Goal: Task Accomplishment & Management: Manage account settings

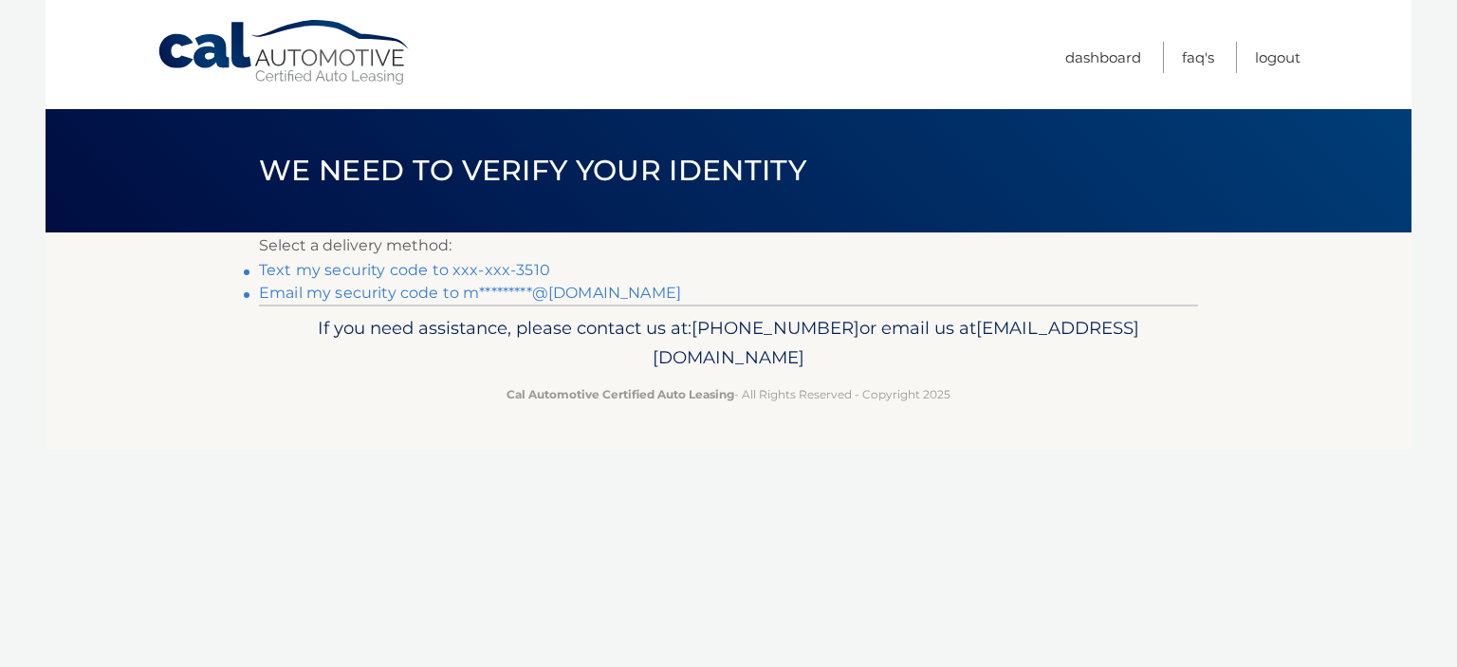
click at [481, 265] on link "Text my security code to xxx-xxx-3510" at bounding box center [404, 270] width 291 height 18
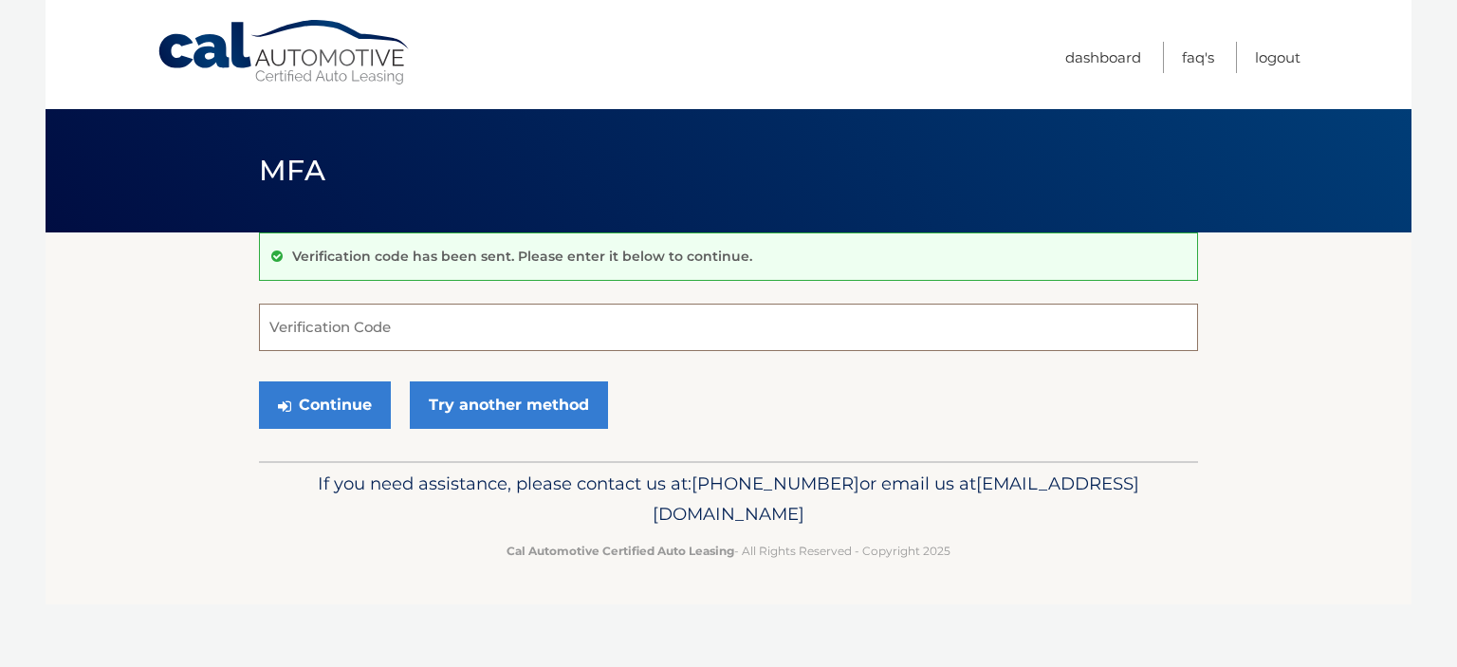
click at [436, 339] on input "Verification Code" at bounding box center [728, 326] width 939 height 47
type input "816176"
click at [259, 381] on button "Continue" at bounding box center [325, 404] width 132 height 47
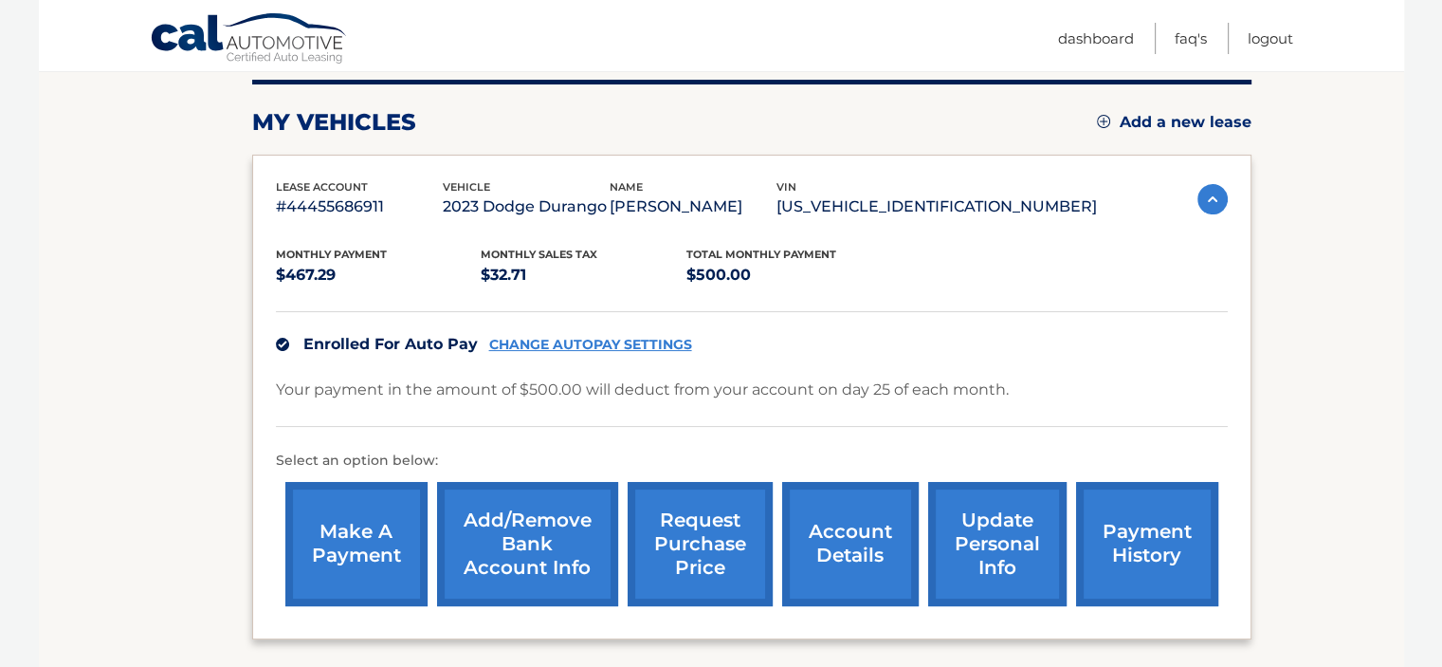
scroll to position [284, 0]
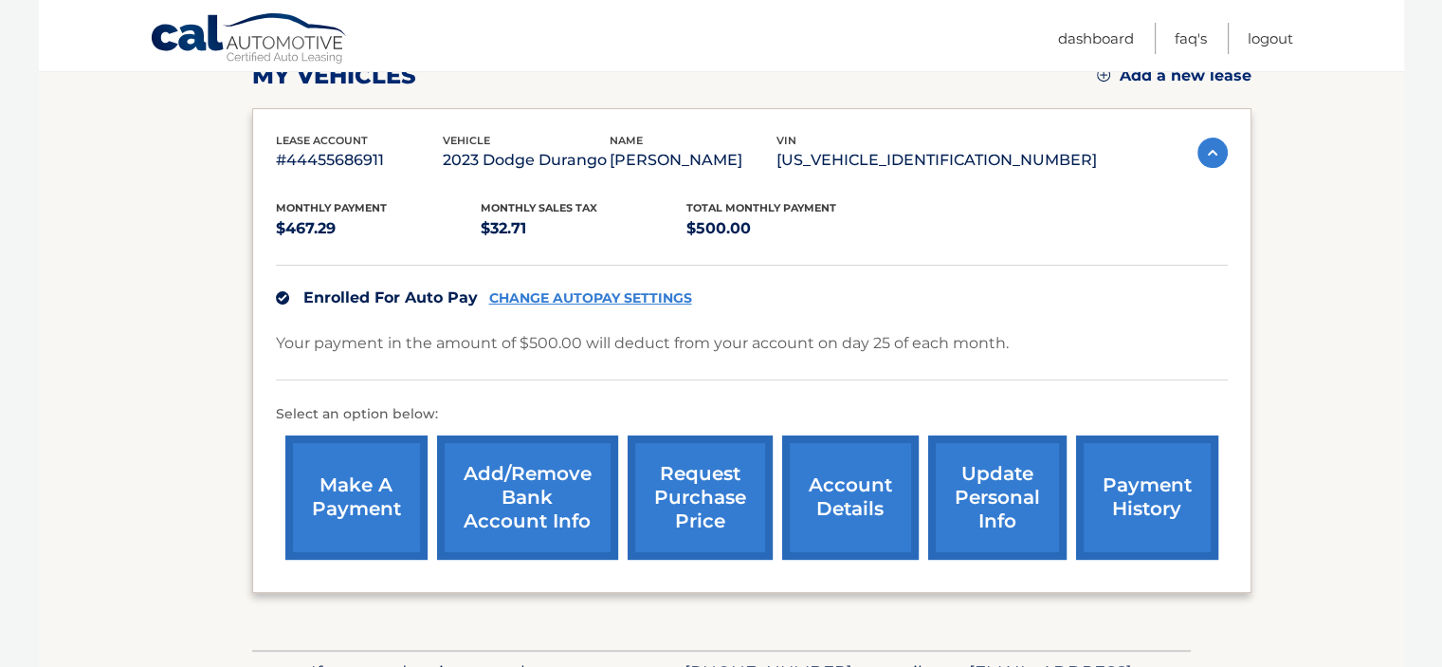
click at [1116, 524] on link "payment history" at bounding box center [1147, 497] width 142 height 124
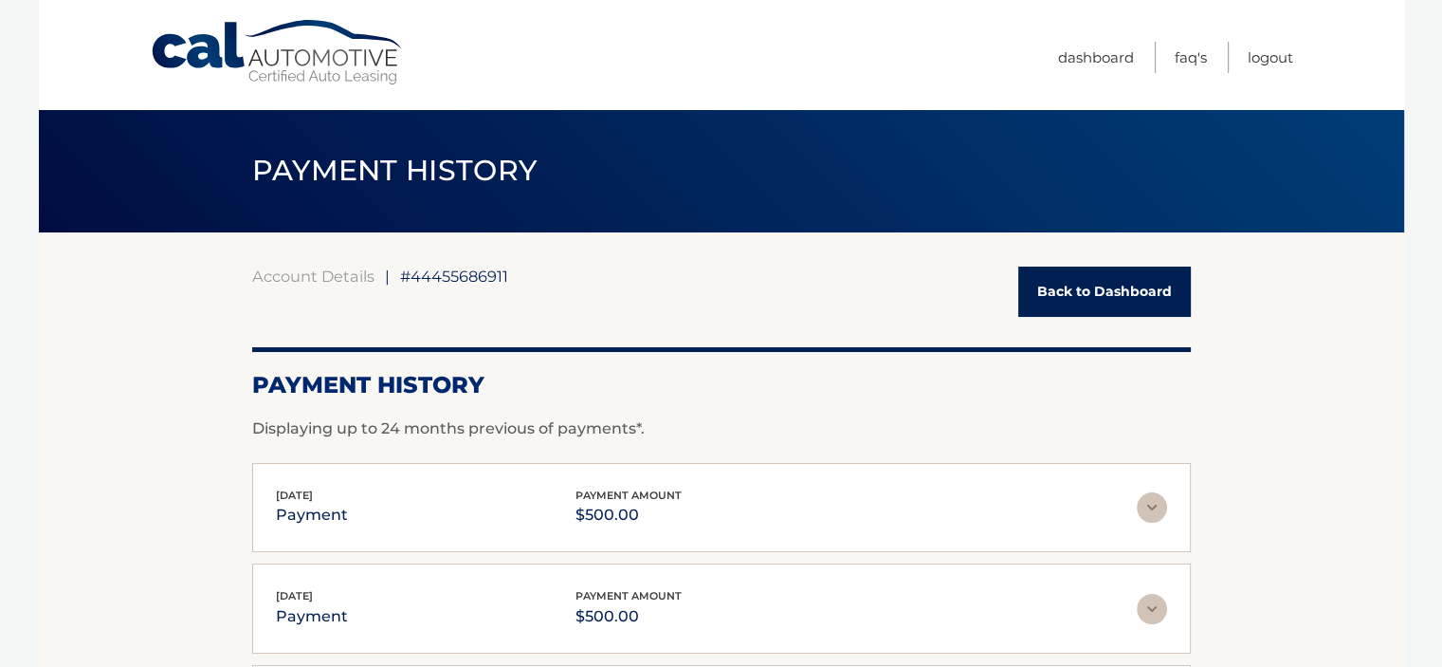
click at [1037, 291] on link "Back to Dashboard" at bounding box center [1104, 291] width 173 height 50
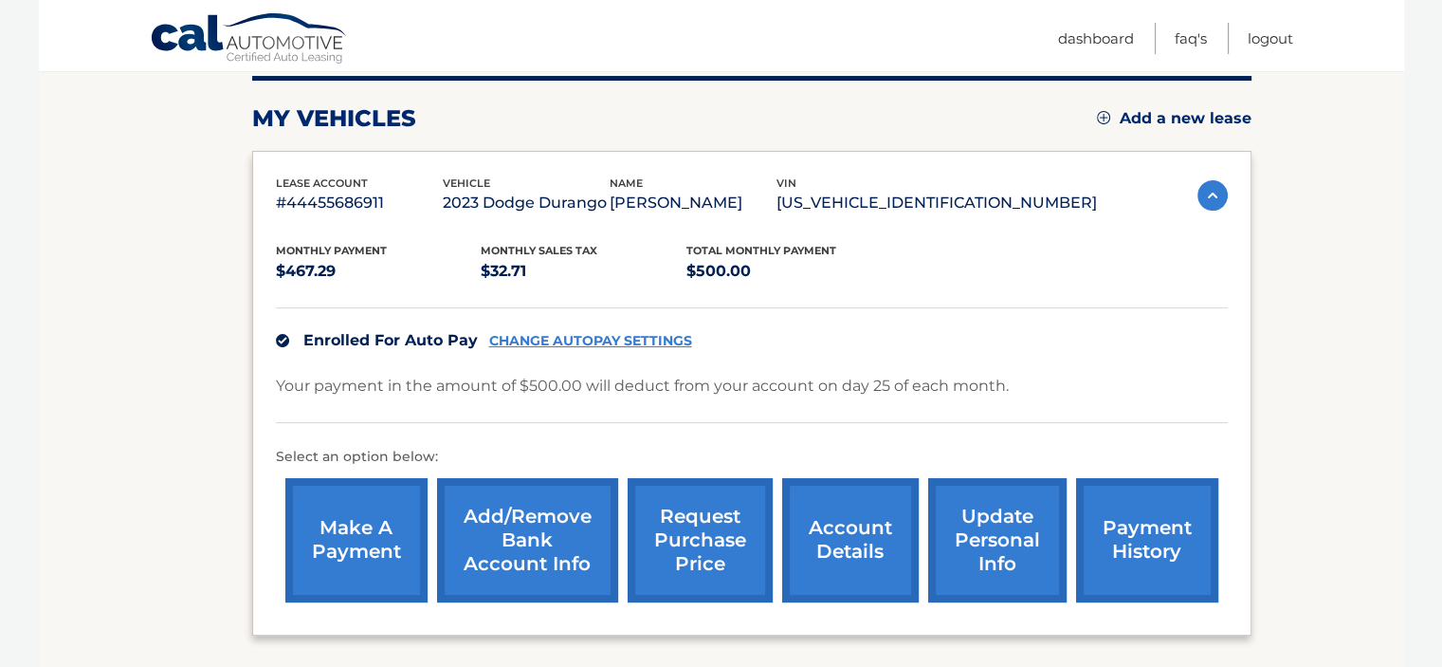
scroll to position [284, 0]
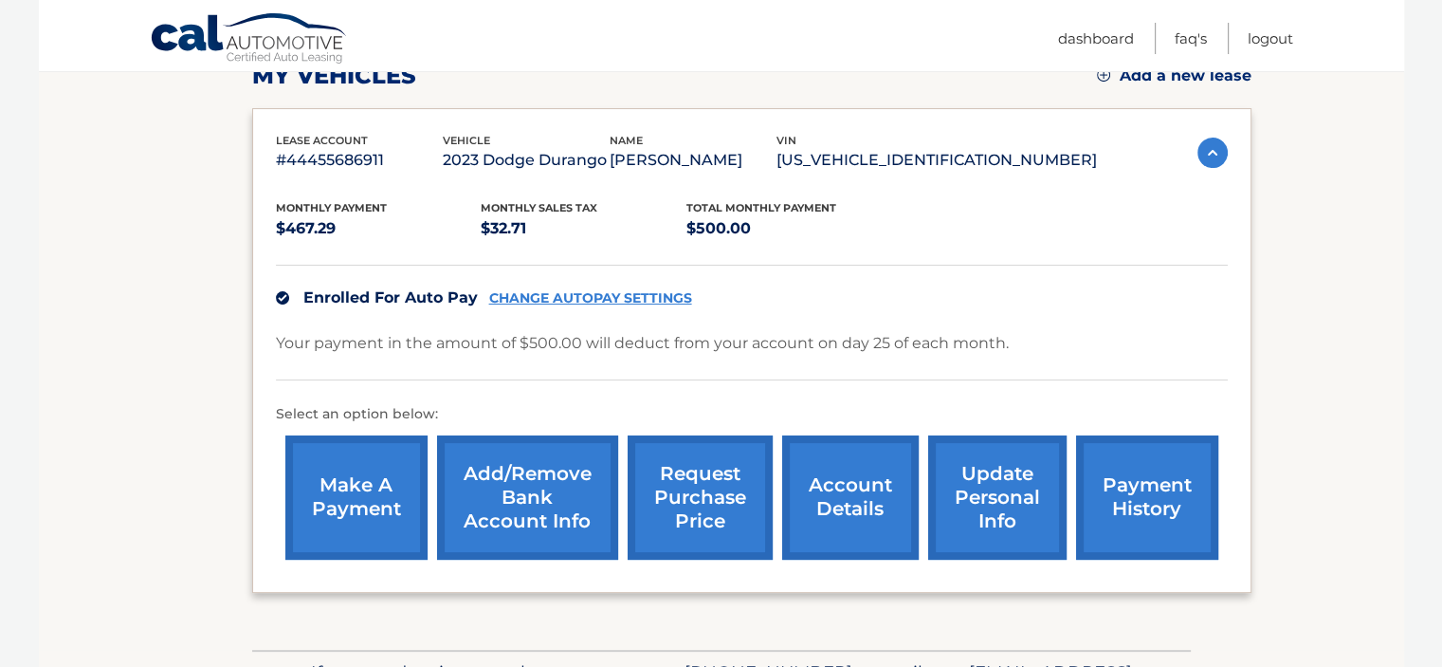
click at [582, 285] on div "Enrolled For Auto Pay CHANGE AUTOPAY SETTINGS" at bounding box center [752, 297] width 952 height 65
click at [582, 291] on link "CHANGE AUTOPAY SETTINGS" at bounding box center [590, 298] width 203 height 16
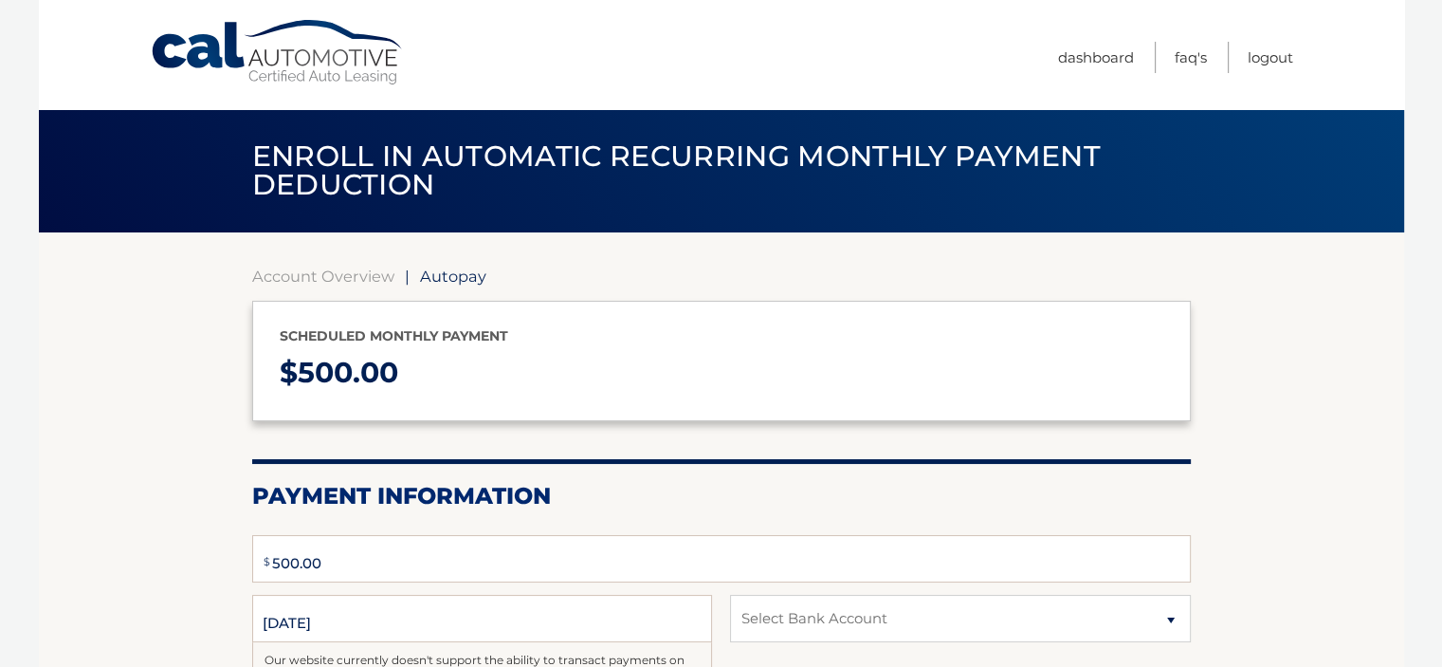
type input "500"
select select "NWI1MjVjMzQtOGZjMC00OWFkLTlmZWYtYjczNWJiMzUxMWQ5"
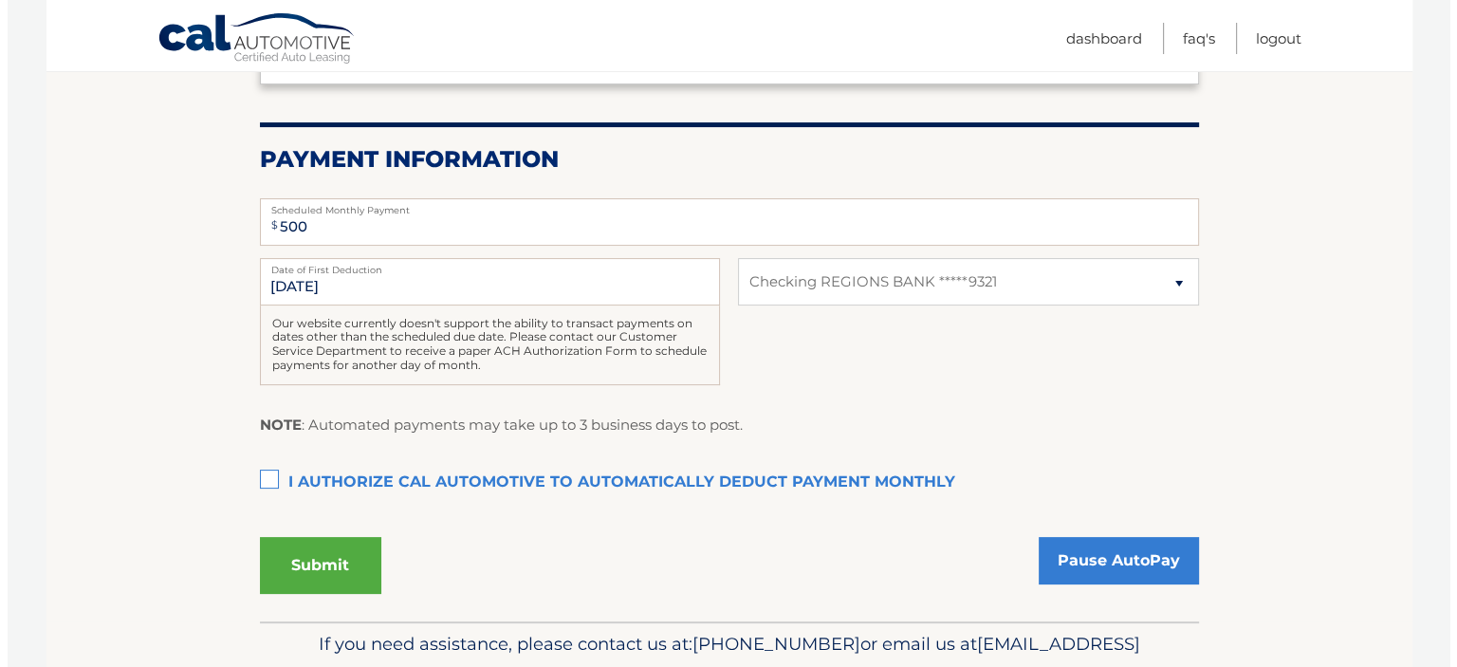
scroll to position [379, 0]
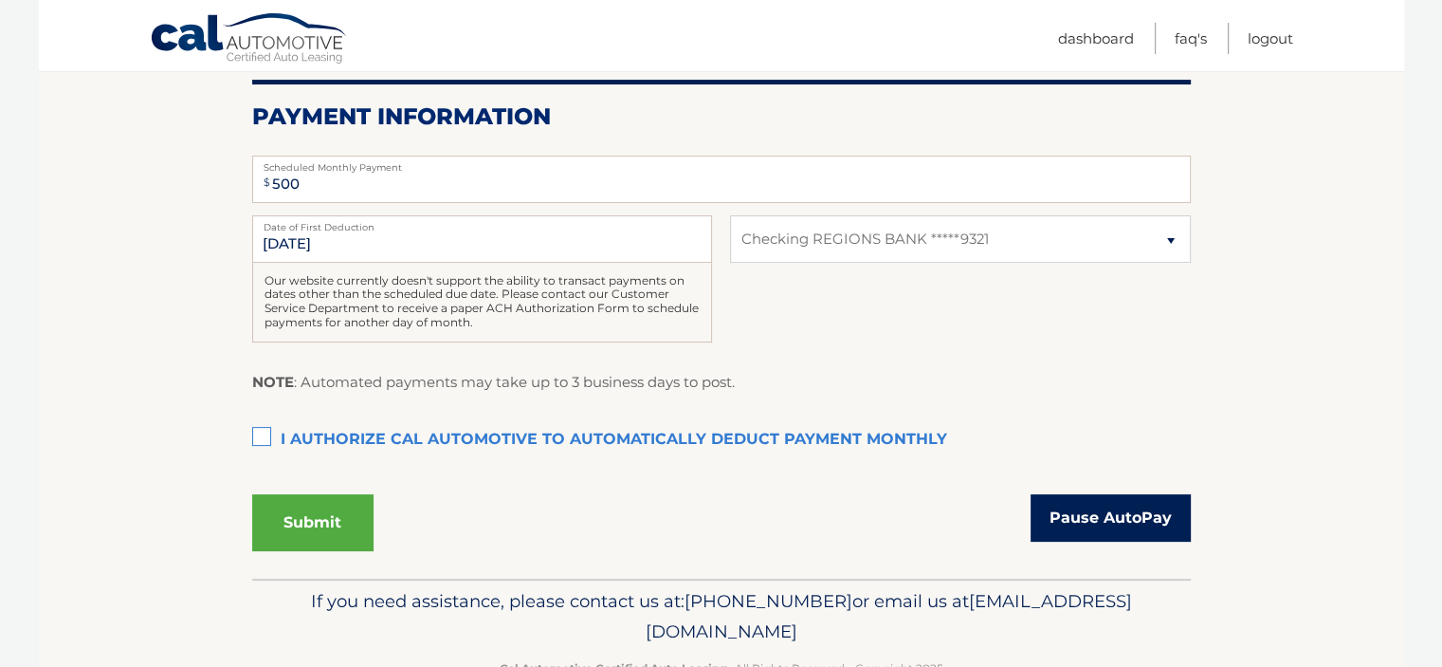
click at [1135, 510] on link "Pause AutoPay" at bounding box center [1111, 517] width 160 height 47
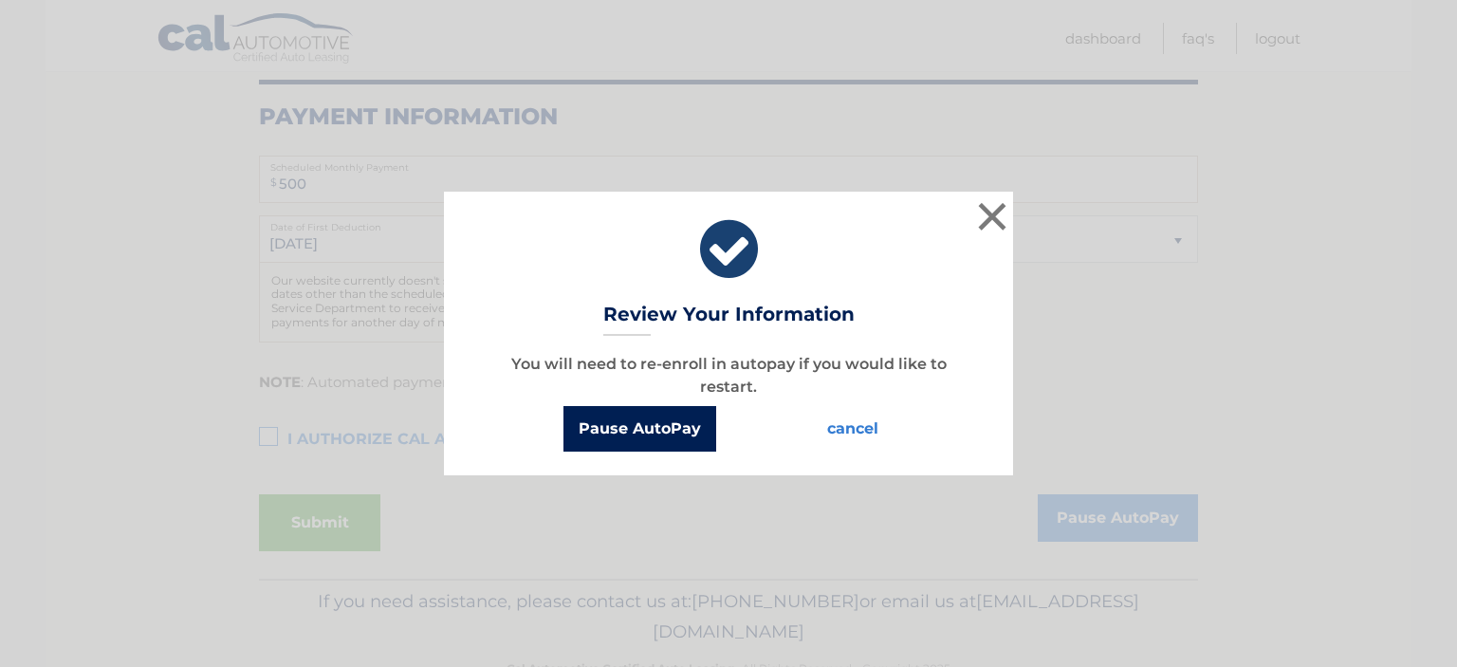
click at [654, 418] on button "Pause AutoPay" at bounding box center [639, 429] width 153 height 46
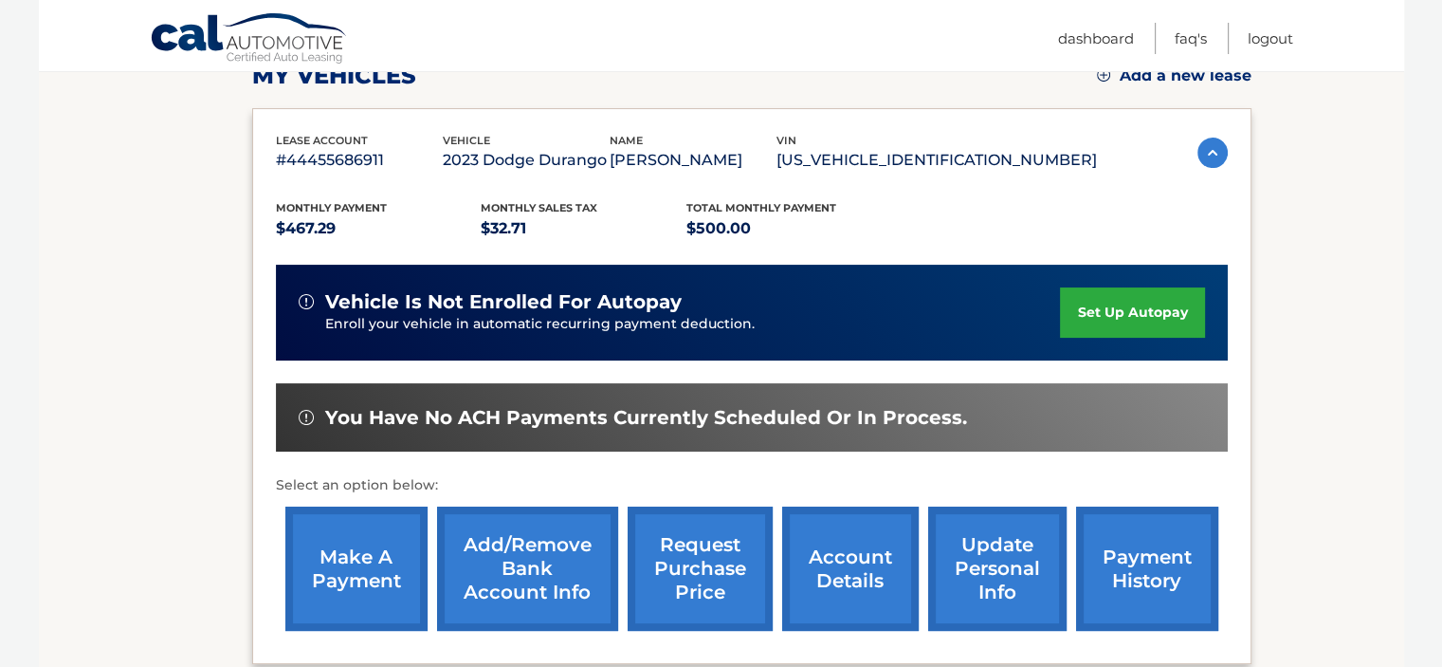
scroll to position [379, 0]
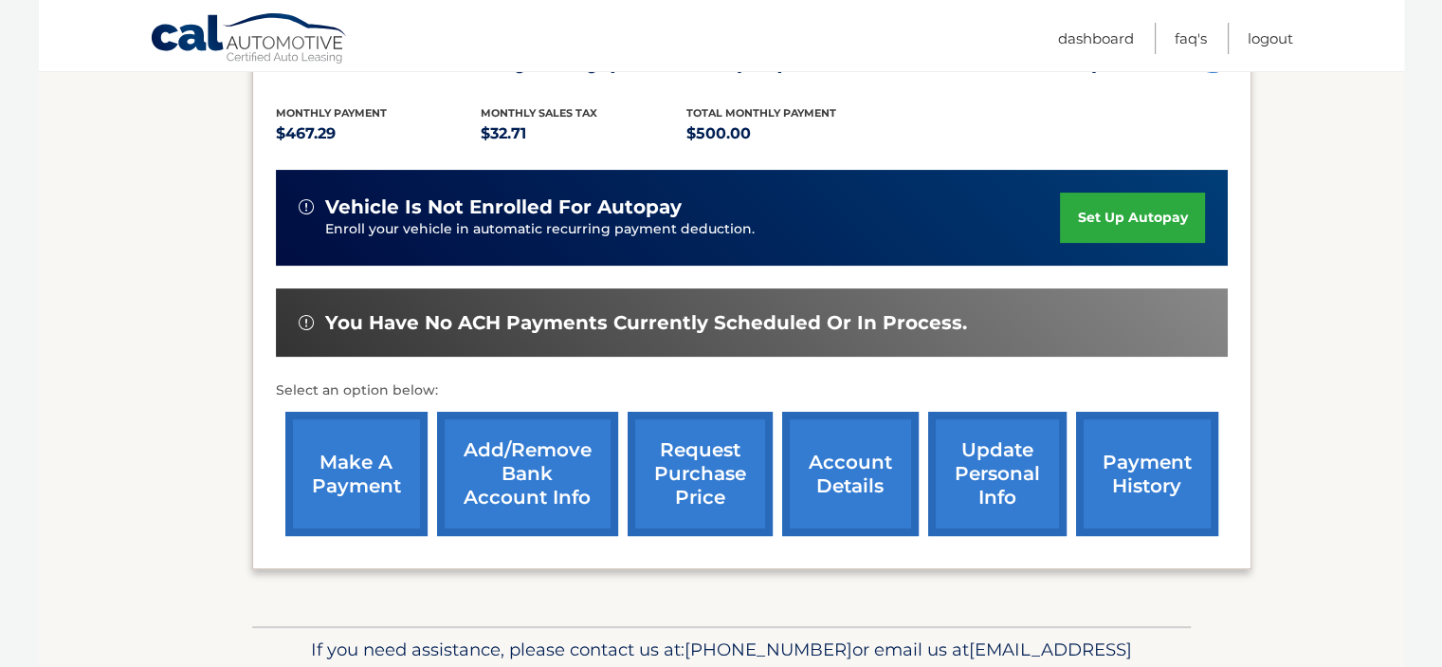
click at [842, 458] on link "account details" at bounding box center [850, 474] width 137 height 124
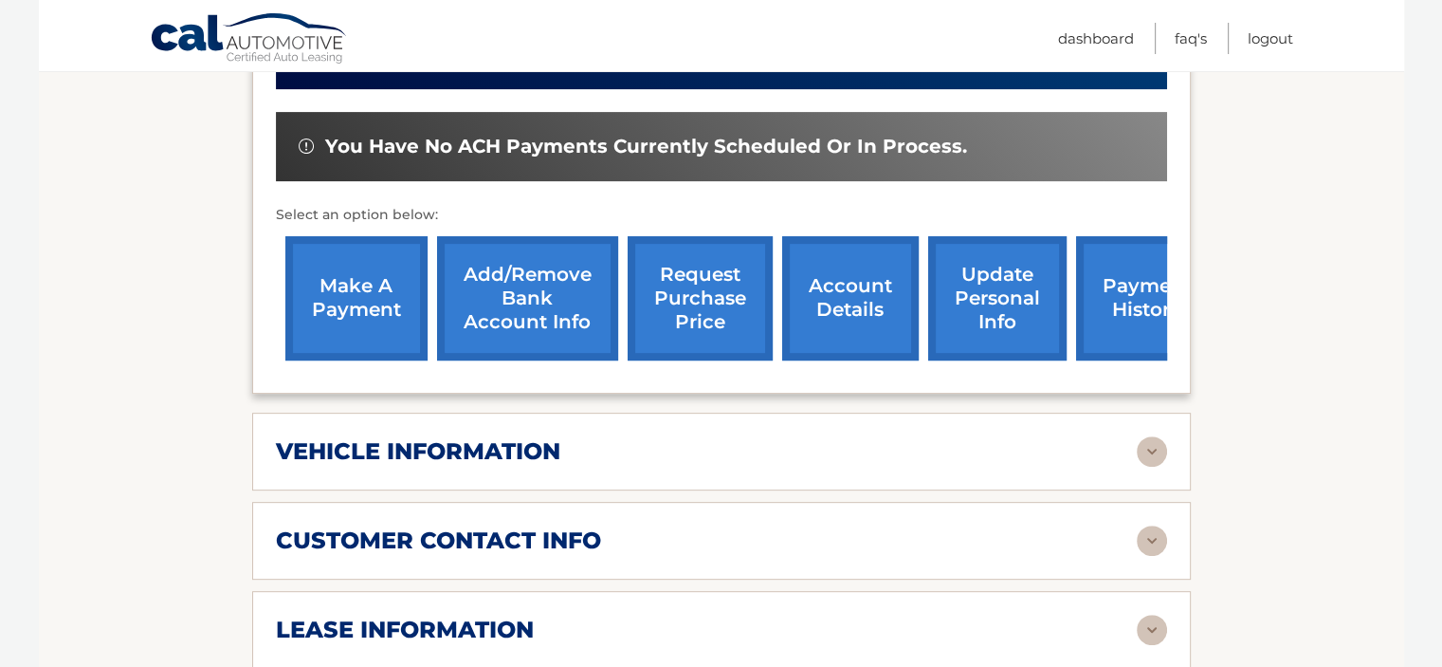
scroll to position [664, 0]
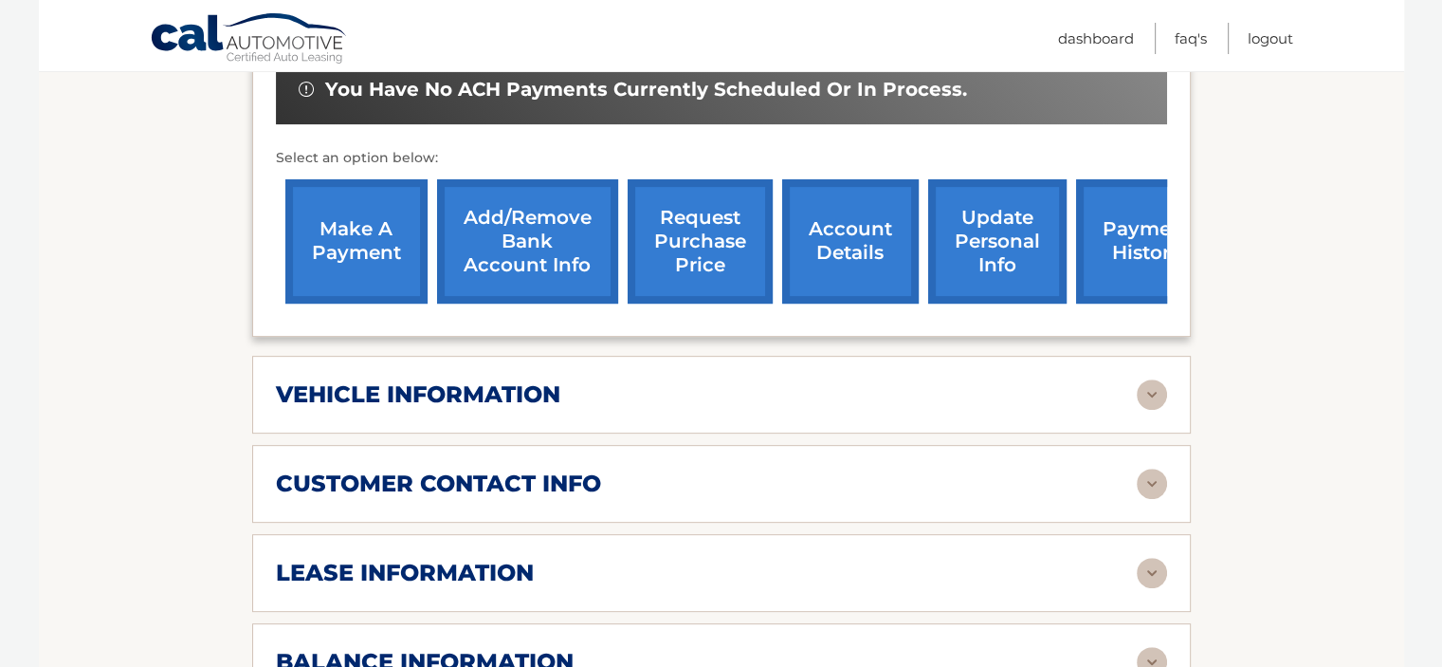
click at [354, 229] on link "make a payment" at bounding box center [356, 241] width 142 height 124
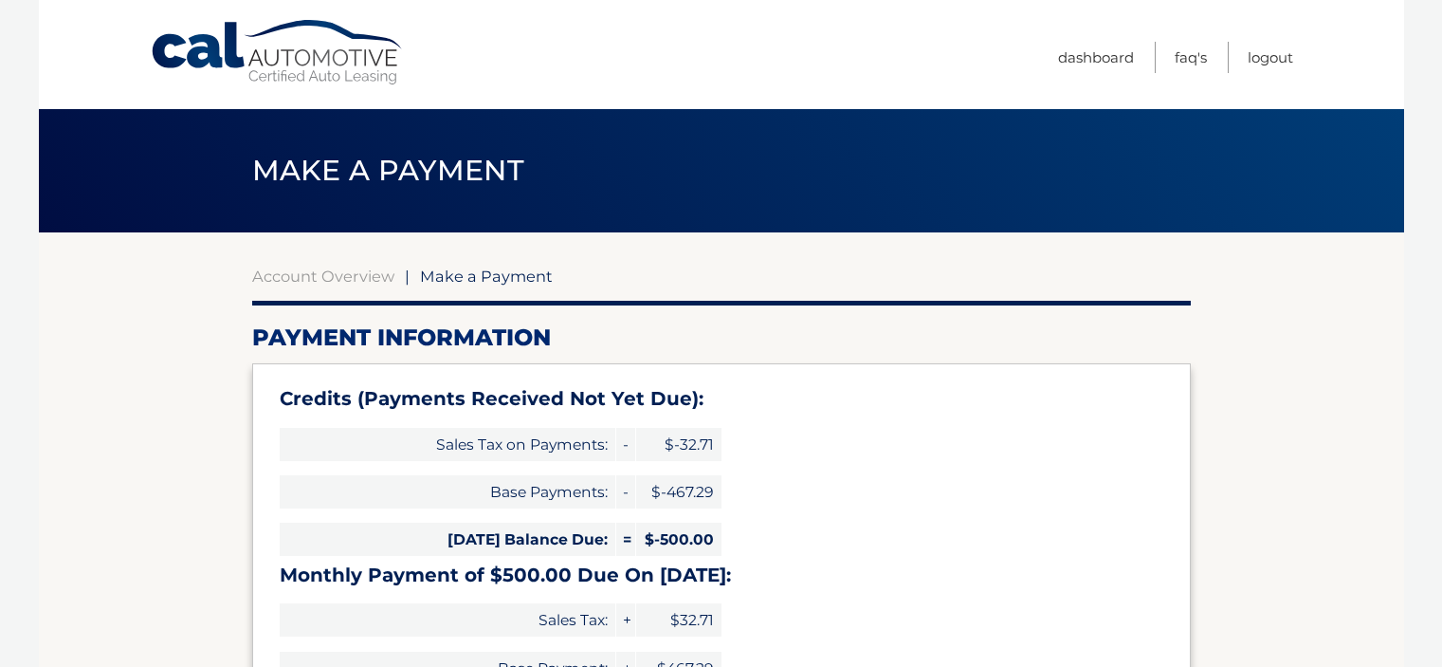
select select "NWI1MjVjMzQtOGZjMC00OWFkLTlmZWYtYjczNWJiMzUxMWQ5"
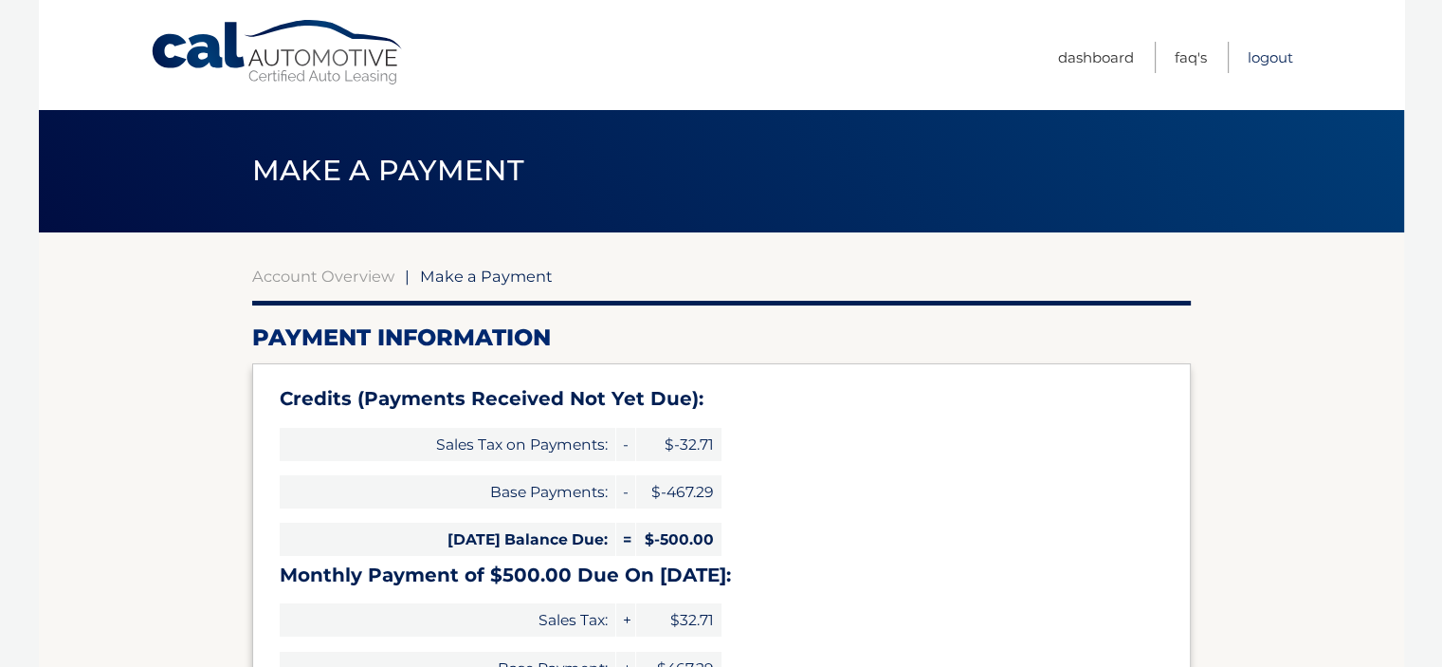
click at [1278, 55] on link "Logout" at bounding box center [1271, 57] width 46 height 31
